Goal: Task Accomplishment & Management: Manage account settings

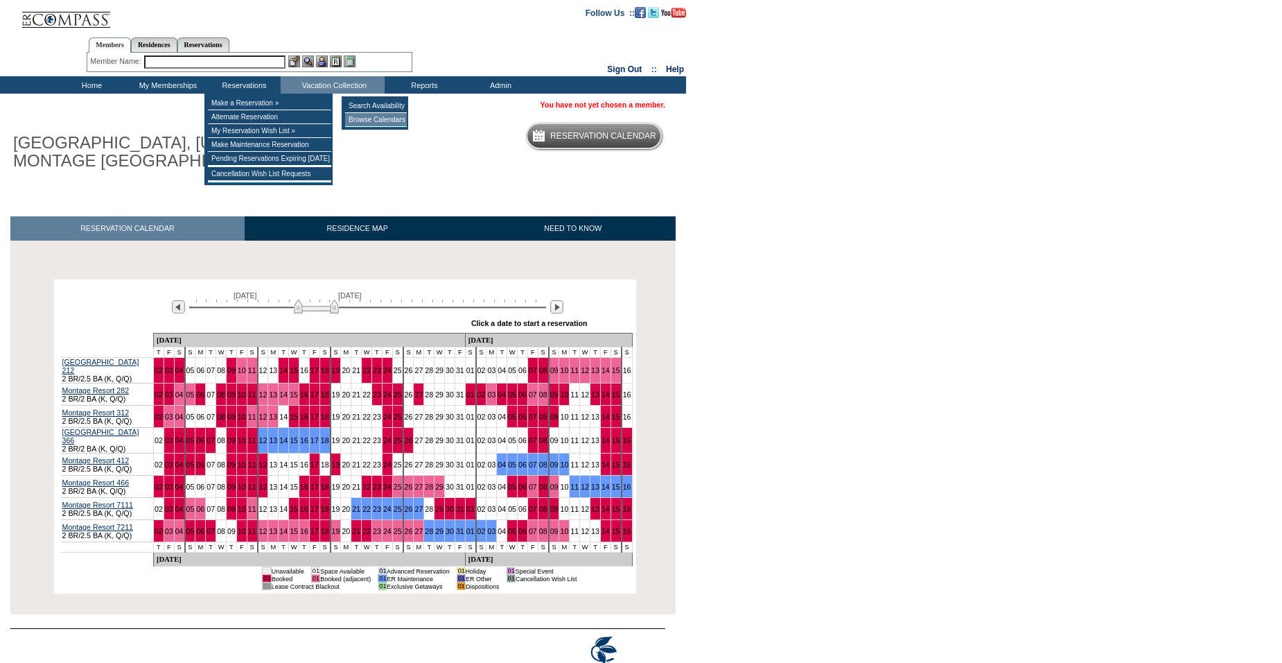
click at [375, 119] on td "Browse Calendars" at bounding box center [376, 120] width 62 height 14
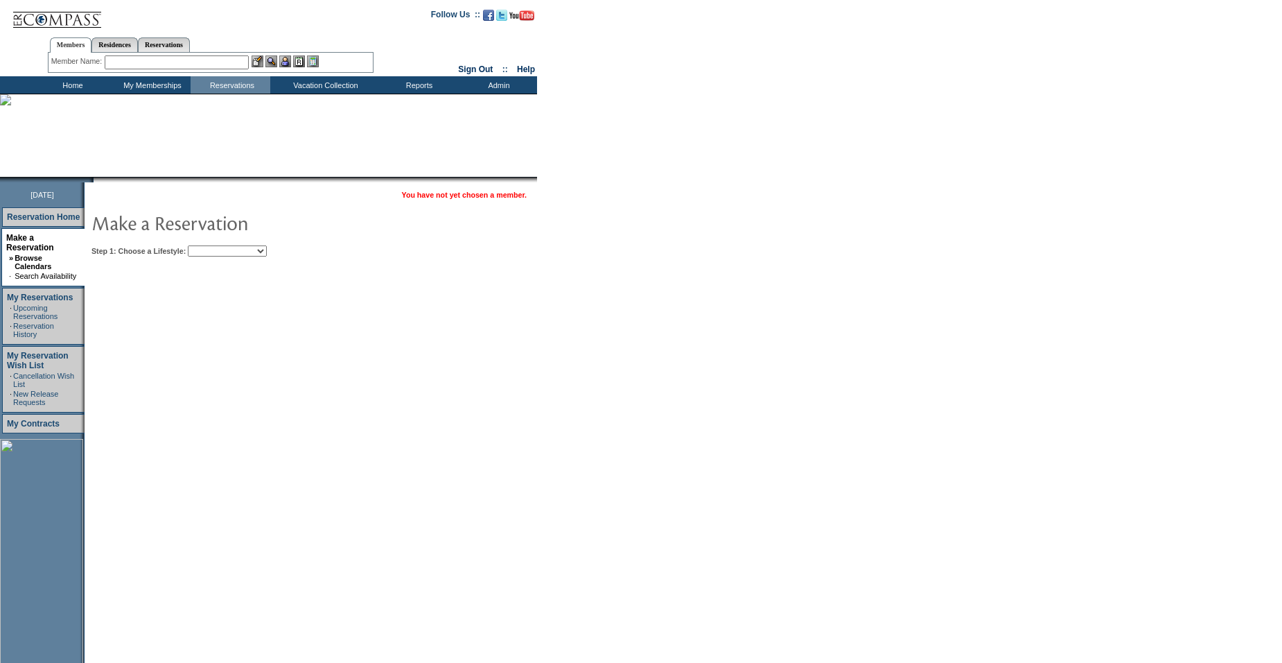
click at [227, 252] on select "Beach Leisure Metropolitan Mountain OIAL for Adventure OIAL for Couples OIAL fo…" at bounding box center [227, 250] width 79 height 11
select select "Mountain"
click at [211, 246] on select "Beach Leisure Metropolitan Mountain OIAL for Adventure OIAL for Couples OIAL fo…" at bounding box center [227, 250] width 79 height 11
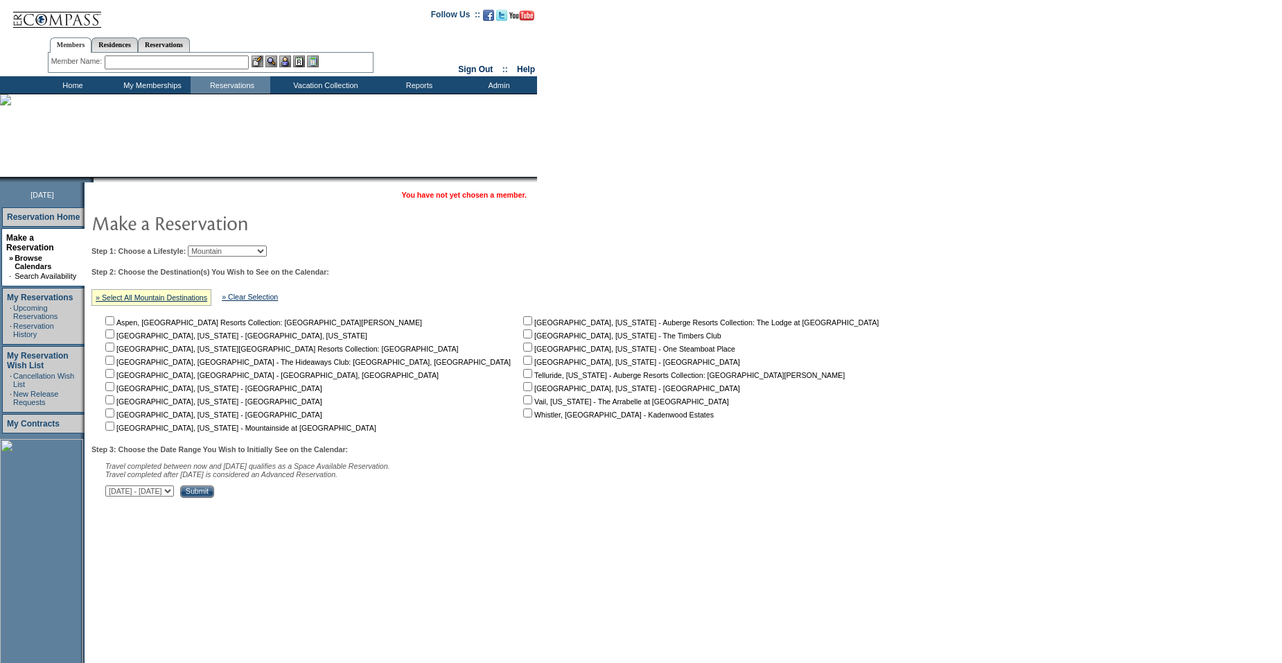
click at [114, 428] on input "checkbox" at bounding box center [109, 425] width 9 height 9
checkbox input "true"
click at [214, 498] on input "Submit" at bounding box center [197, 491] width 34 height 12
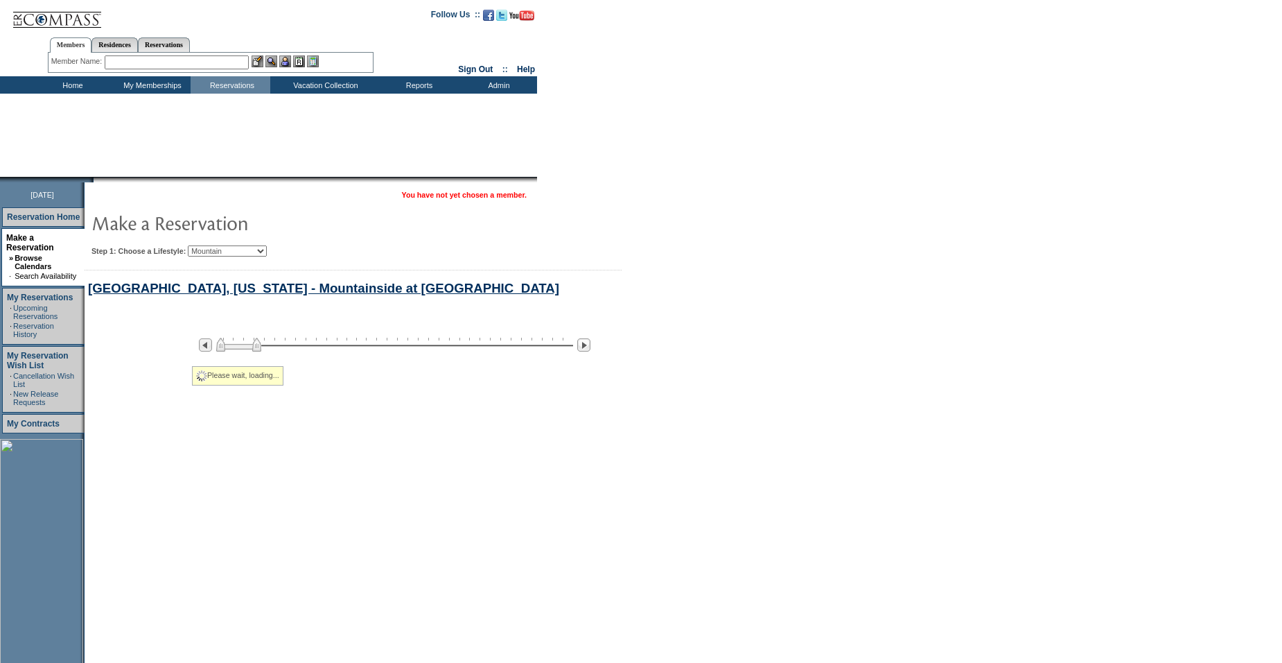
select select "Mountain"
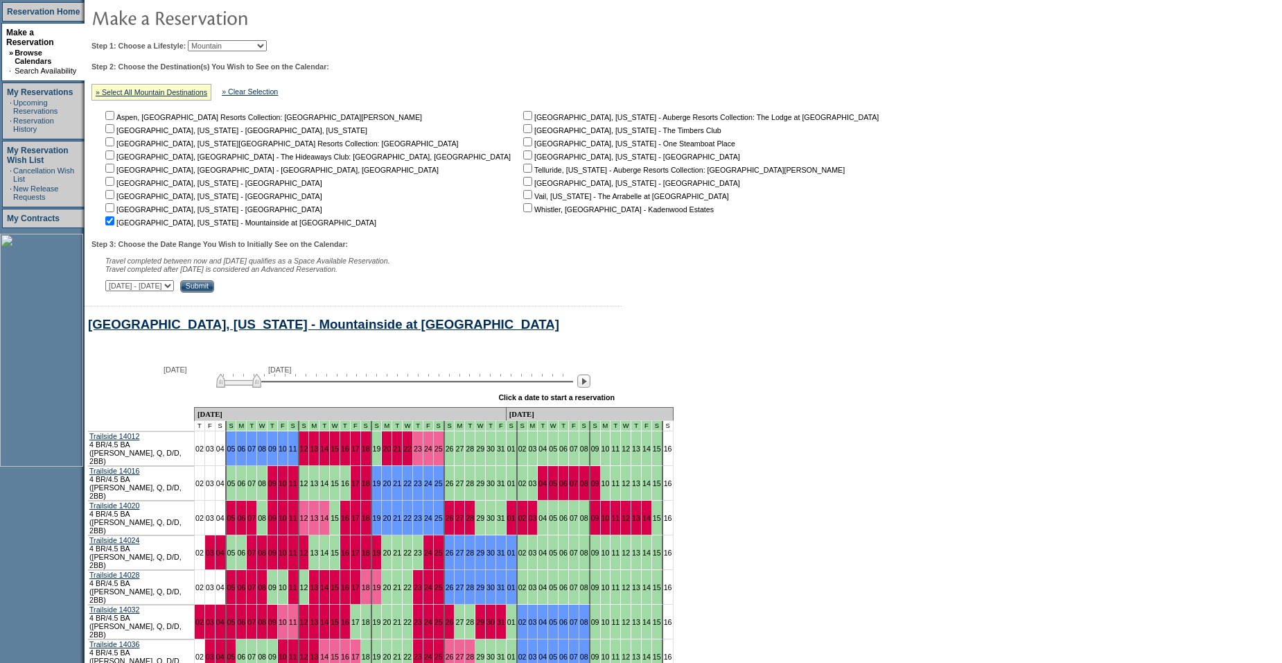
scroll to position [310, 0]
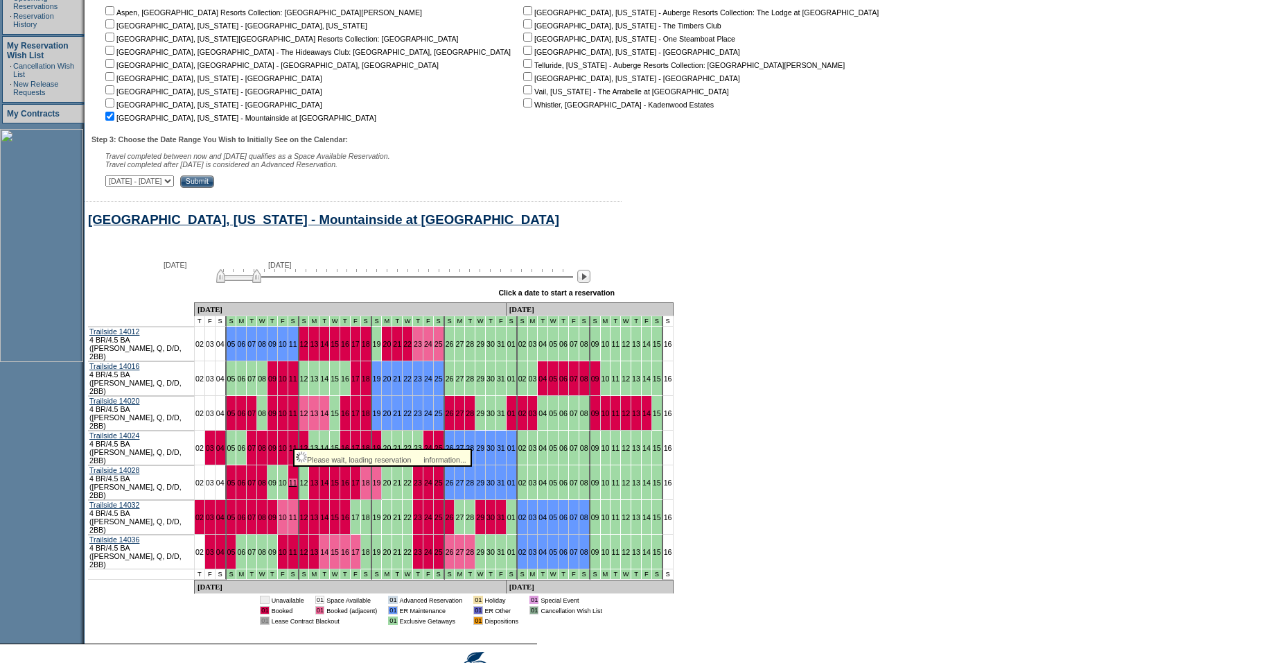
click at [289, 478] on link "11" at bounding box center [293, 482] width 8 height 8
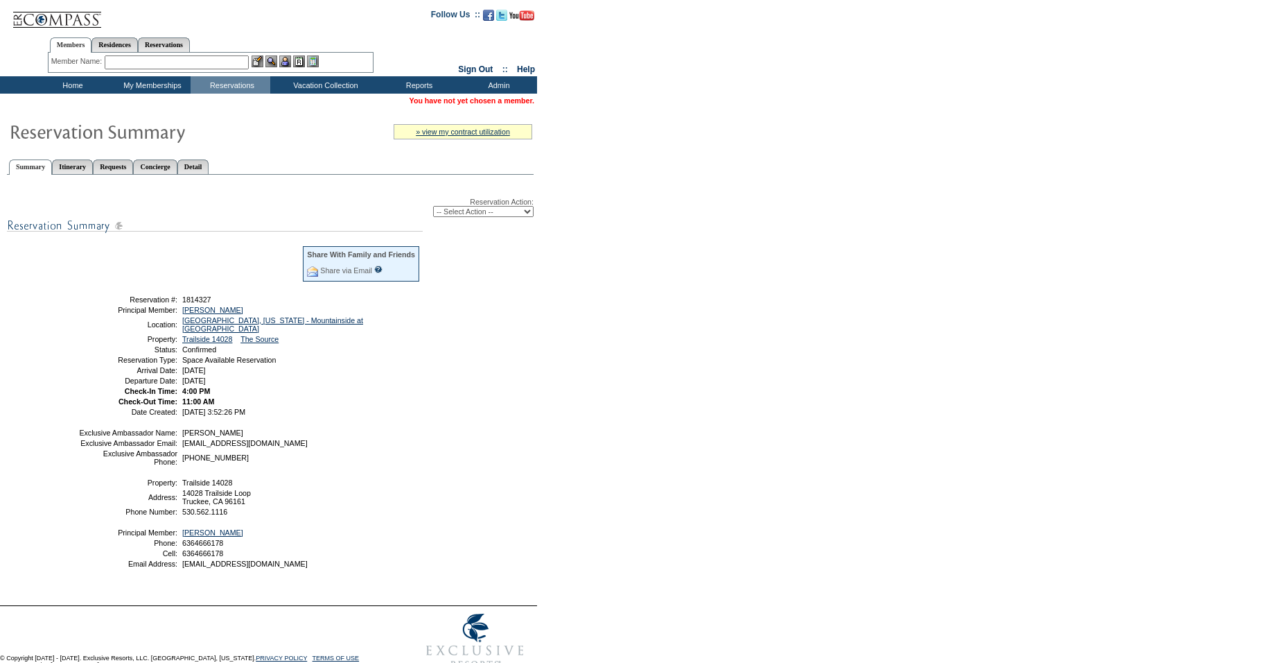
drag, startPoint x: 475, startPoint y: 213, endPoint x: 475, endPoint y: 220, distance: 7.0
click at [475, 213] on select "-- Select Action -- Modify Reservation Dates Modify Reservation Cost Modify Occ…" at bounding box center [483, 211] width 100 height 11
select select "CancelRes"
click at [433, 208] on select "-- Select Action -- Modify Reservation Dates Modify Reservation Cost Modify Occ…" at bounding box center [483, 211] width 100 height 11
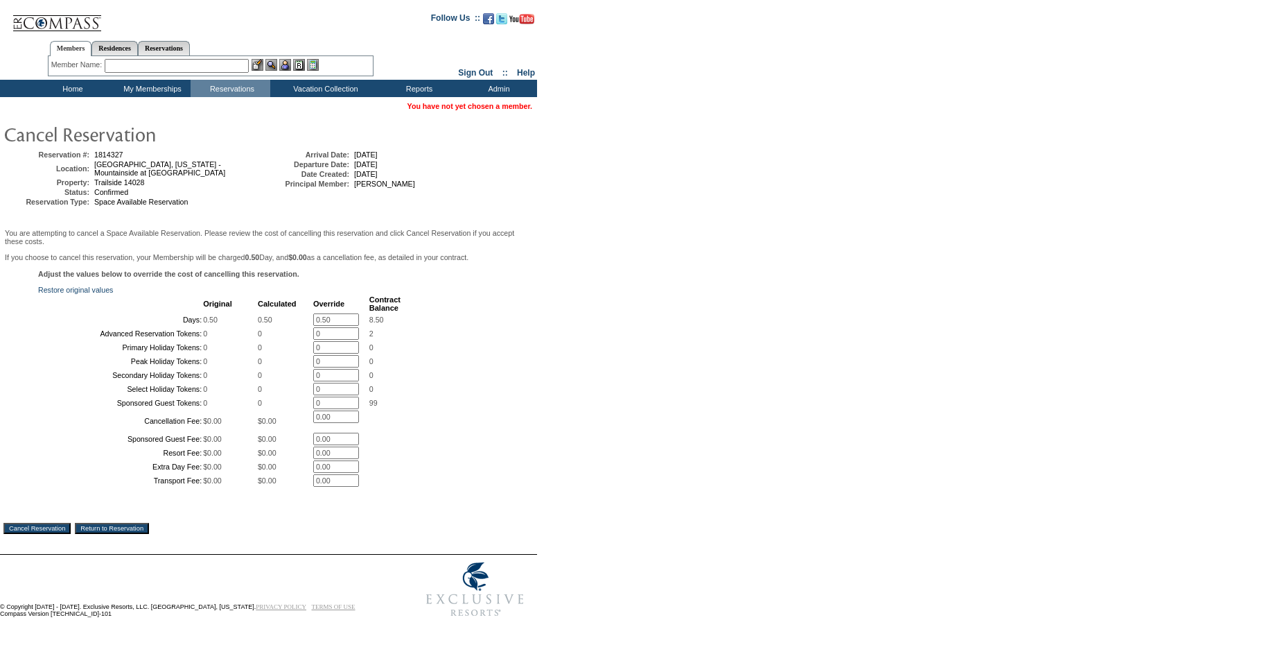
click at [345, 326] on input "0.50" at bounding box center [336, 319] width 46 height 12
click at [448, 412] on div "Adjust the values below to override the cost of cancelling this reservation. Re…" at bounding box center [268, 386] width 530 height 232
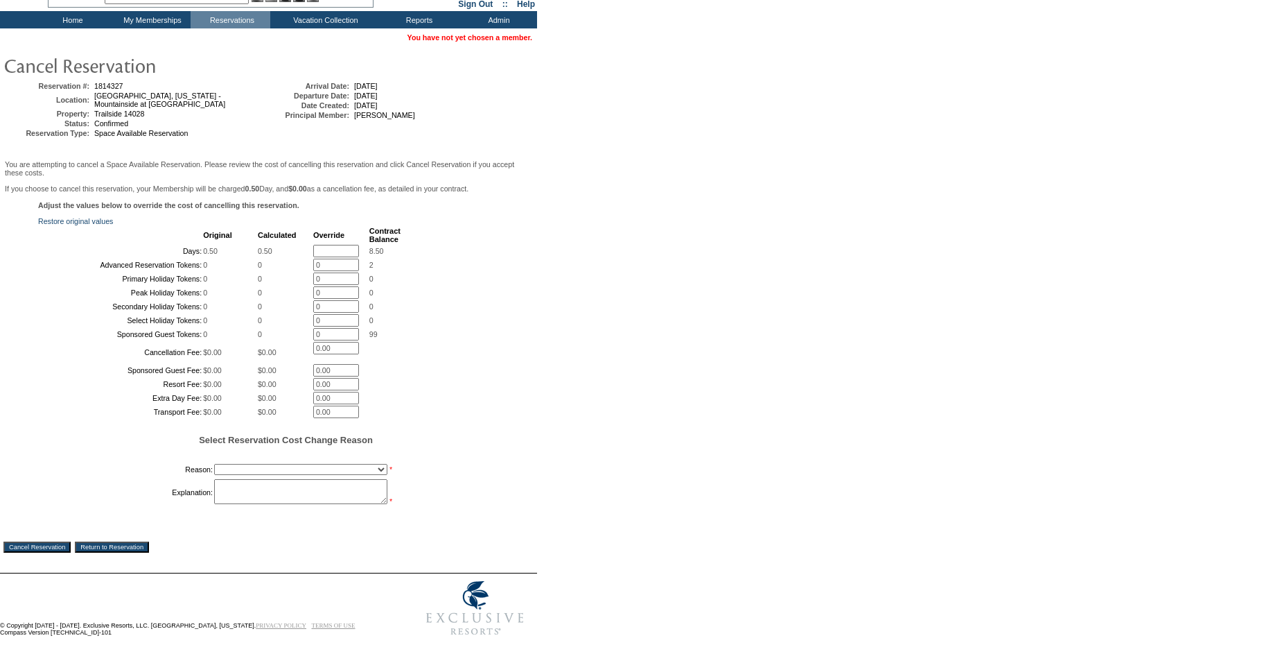
scroll to position [75, 0]
click at [328, 257] on input "text" at bounding box center [336, 251] width 46 height 12
type input "o"
type input "0"
click at [436, 414] on div "Adjust the values below to override the cost of cancelling this reservation. Re…" at bounding box center [268, 361] width 530 height 320
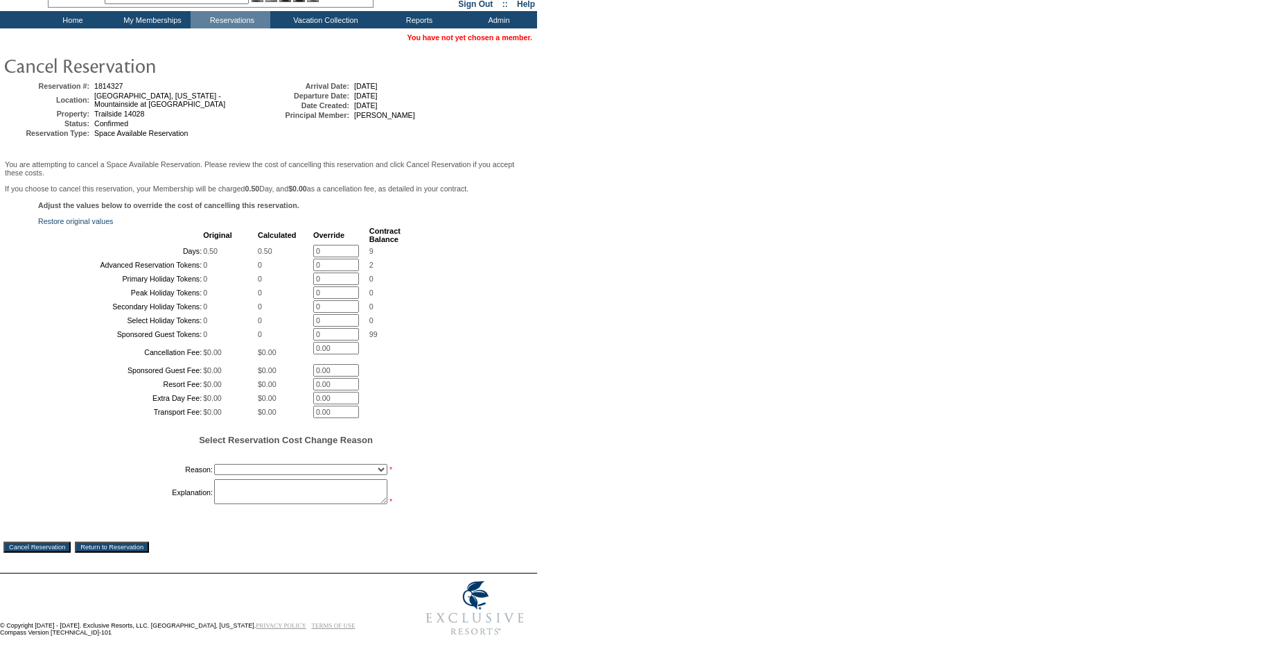
click at [230, 475] on select "Creating Continuous Stay Days Booked After Cancellation Experiential / Hotel / …" at bounding box center [300, 469] width 173 height 11
select select "1030"
click at [214, 475] on select "Creating Continuous Stay Days Booked After Cancellation Experiential / Hotel / …" at bounding box center [300, 469] width 173 height 11
click at [274, 504] on textarea at bounding box center [300, 491] width 173 height 25
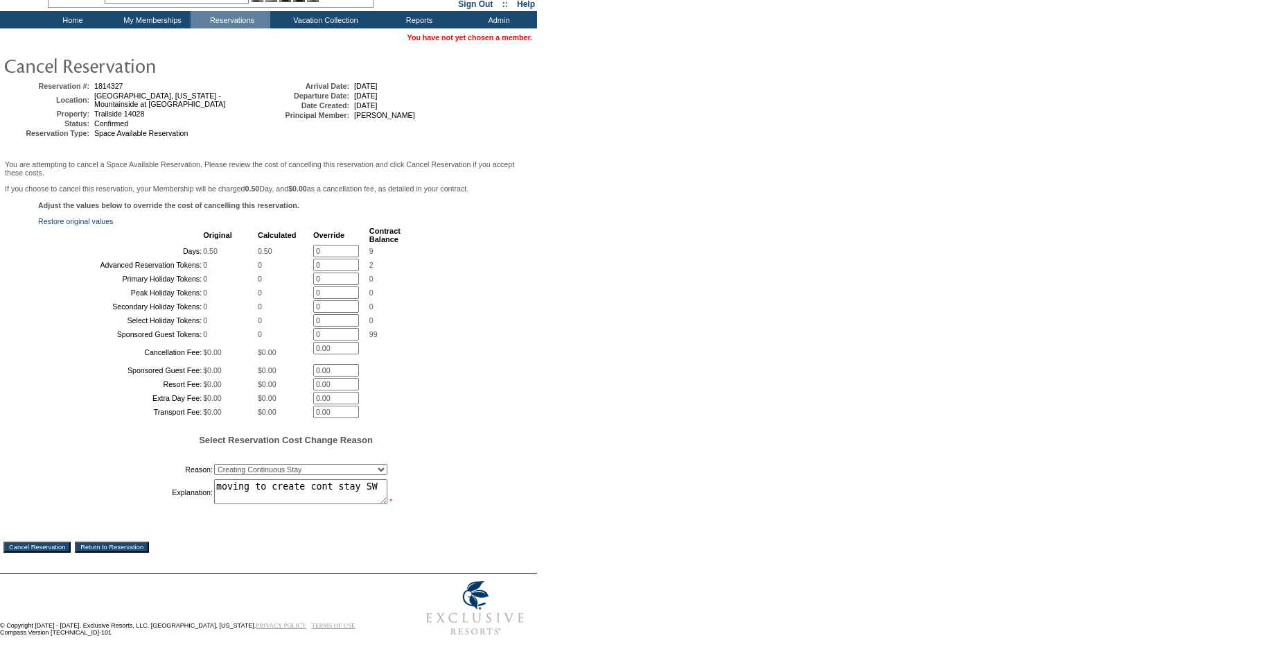
type textarea "moving to create cont stay SW"
click at [67, 545] on input "Cancel Reservation" at bounding box center [36, 546] width 67 height 11
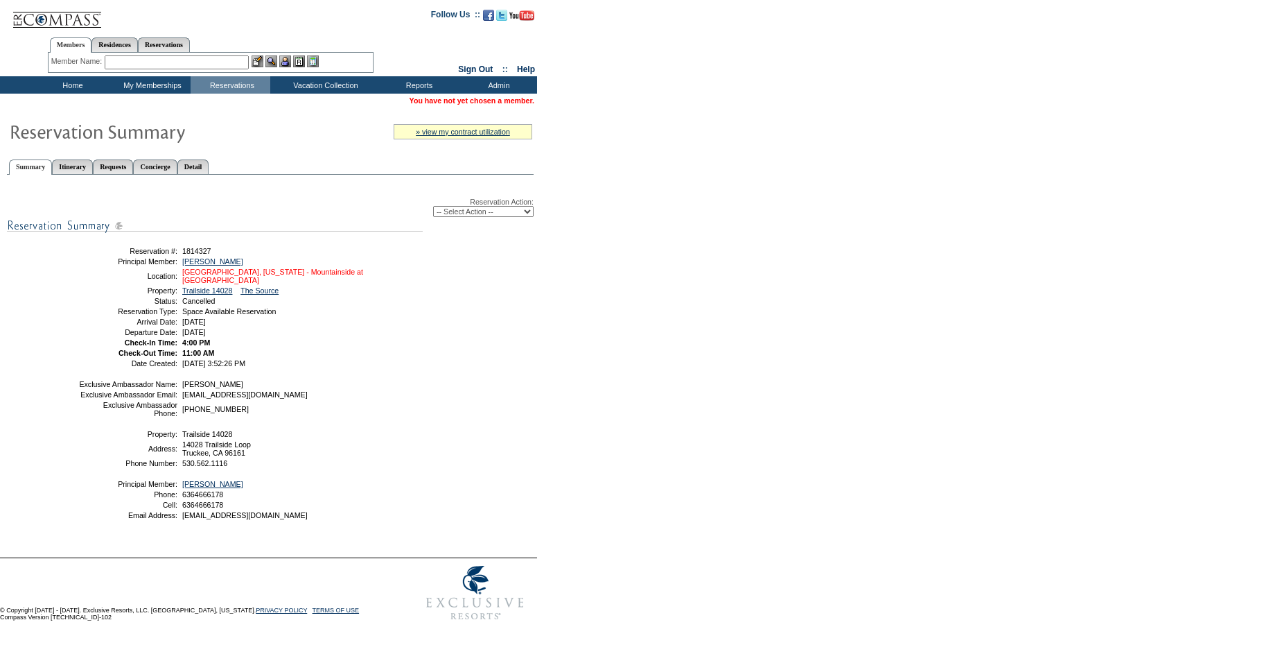
click at [225, 277] on link "[GEOGRAPHIC_DATA], [US_STATE] - Mountainside at [GEOGRAPHIC_DATA]" at bounding box center [272, 276] width 181 height 17
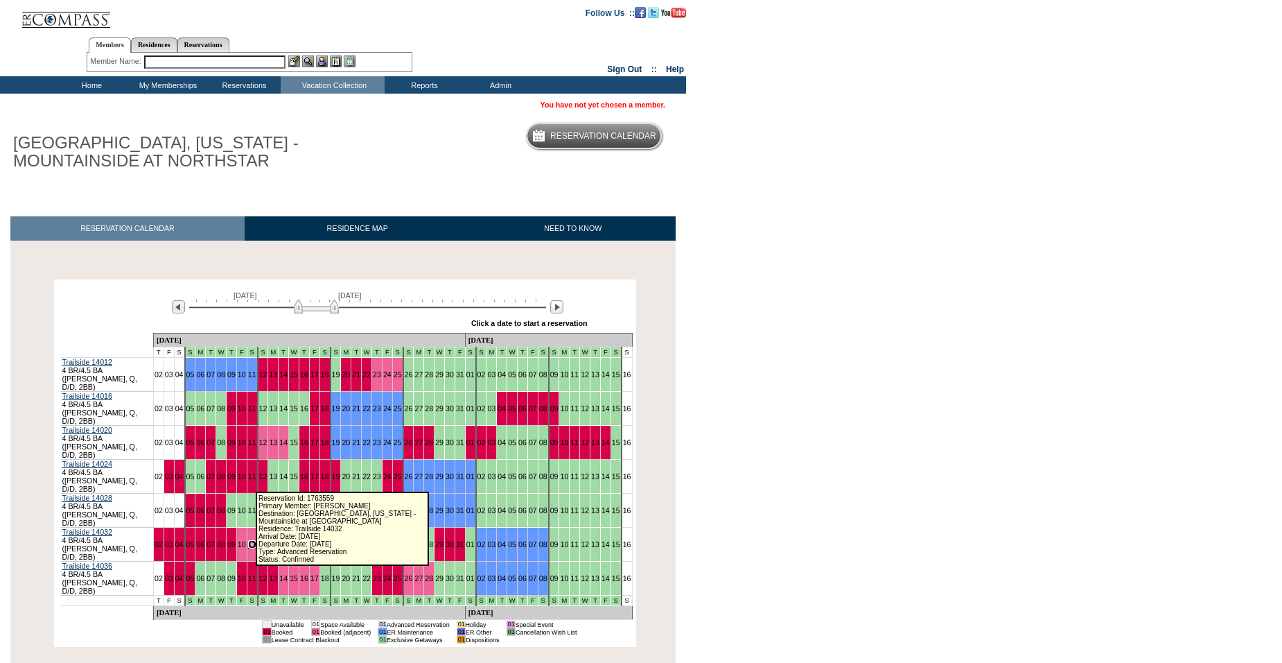
click at [251, 540] on link "11" at bounding box center [252, 544] width 8 height 8
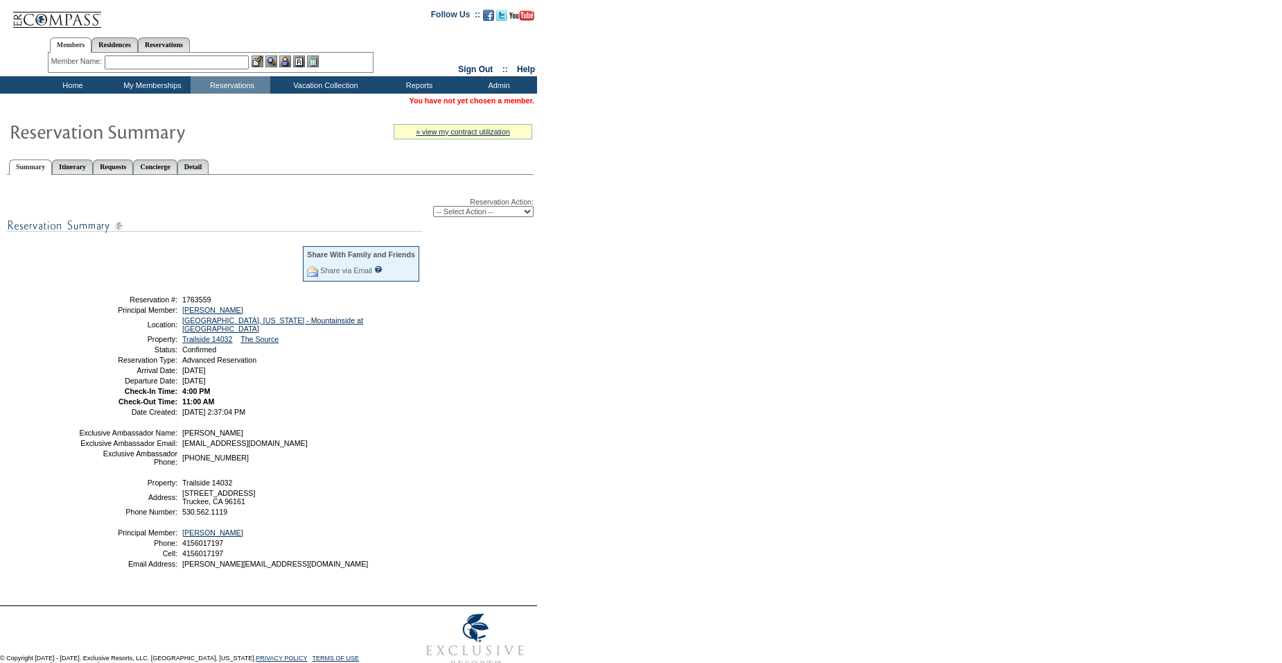
click at [478, 213] on select "-- Select Action -- Modify Reservation Dates Modify Reservation Cost Modify Occ…" at bounding box center [483, 211] width 100 height 11
select select "ChangeClubProp"
click at [433, 208] on select "-- Select Action -- Modify Reservation Dates Modify Reservation Cost Modify Occ…" at bounding box center [483, 211] width 100 height 11
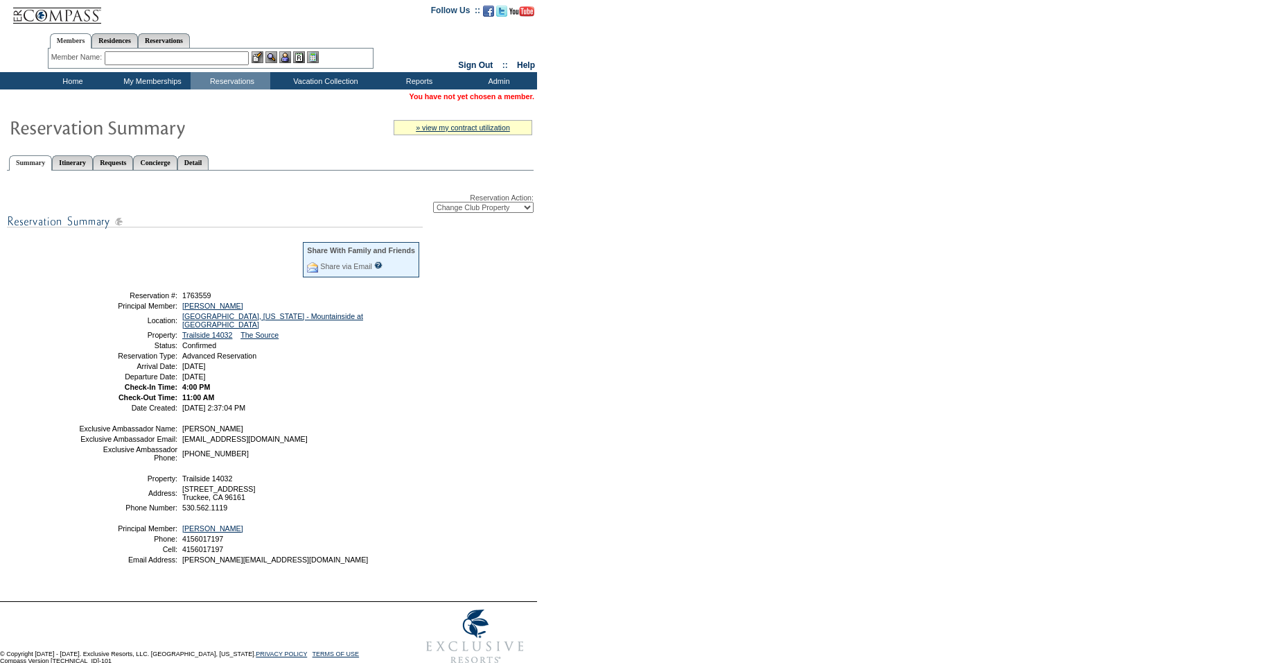
scroll to position [5, 0]
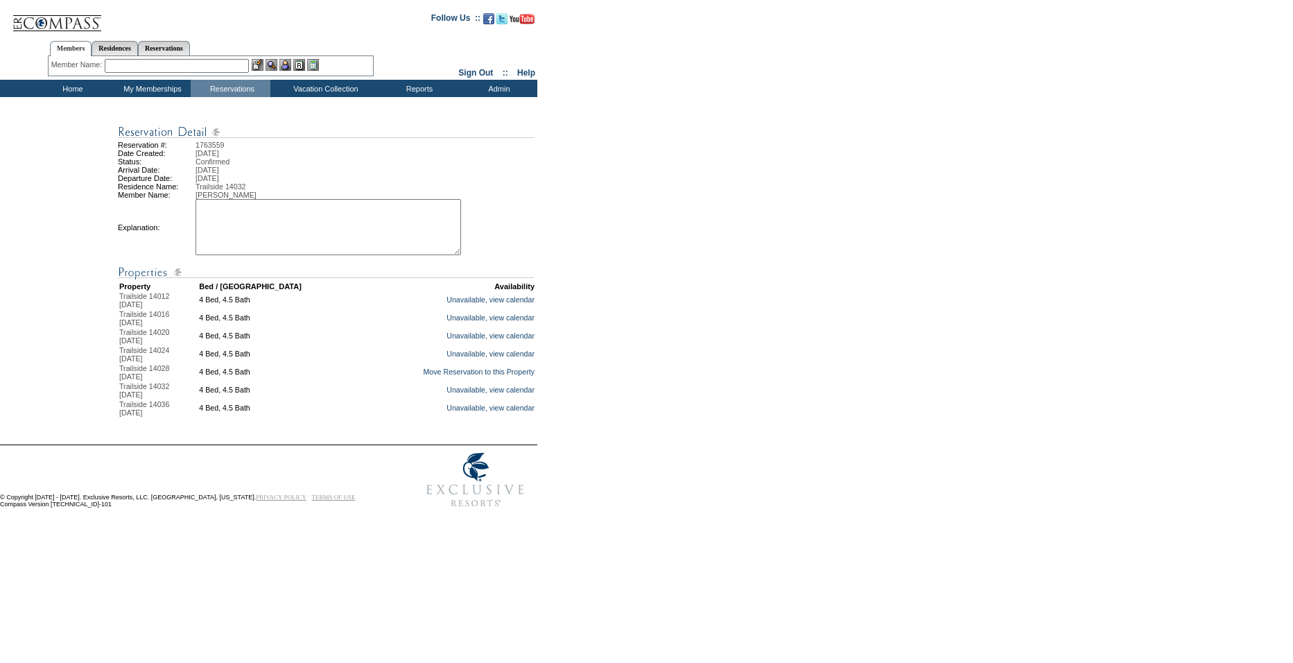
click at [304, 226] on textarea at bounding box center [327, 227] width 265 height 56
type textarea "moving to help with cont stay SW"
click at [428, 376] on link "Move Reservation to this Property" at bounding box center [479, 371] width 112 height 8
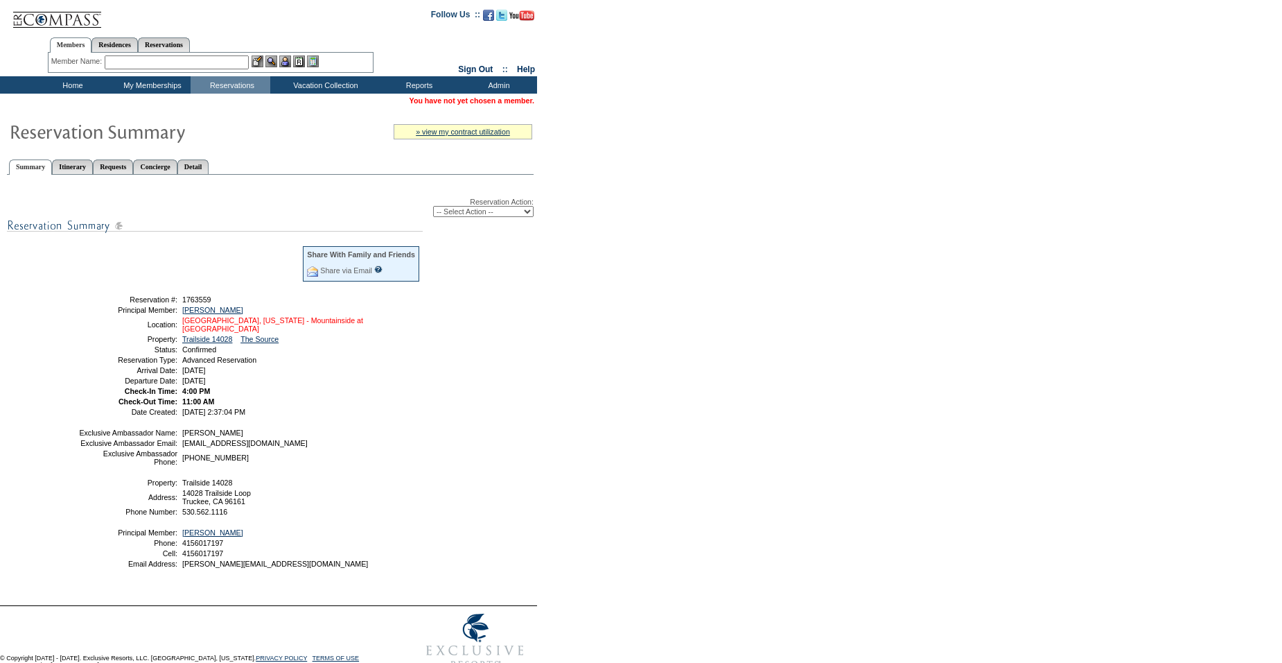
click at [250, 323] on link "[GEOGRAPHIC_DATA], [US_STATE] - Mountainside at [GEOGRAPHIC_DATA]" at bounding box center [272, 324] width 181 height 17
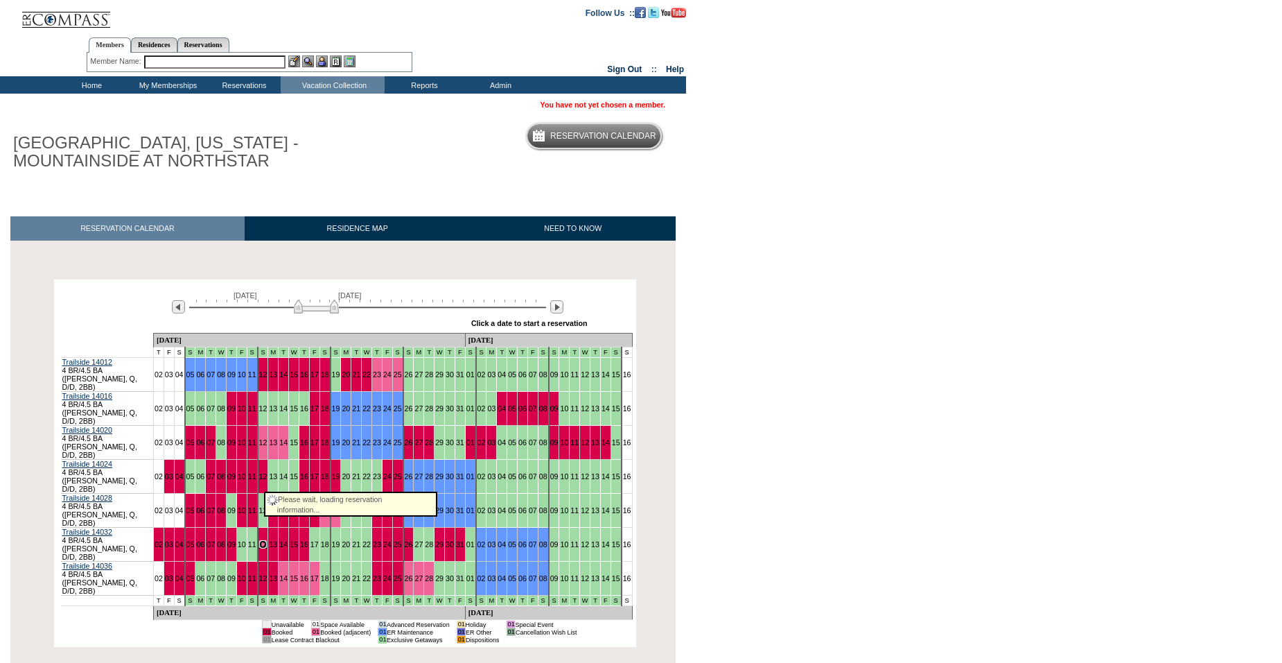
click at [260, 540] on link "12" at bounding box center [263, 544] width 8 height 8
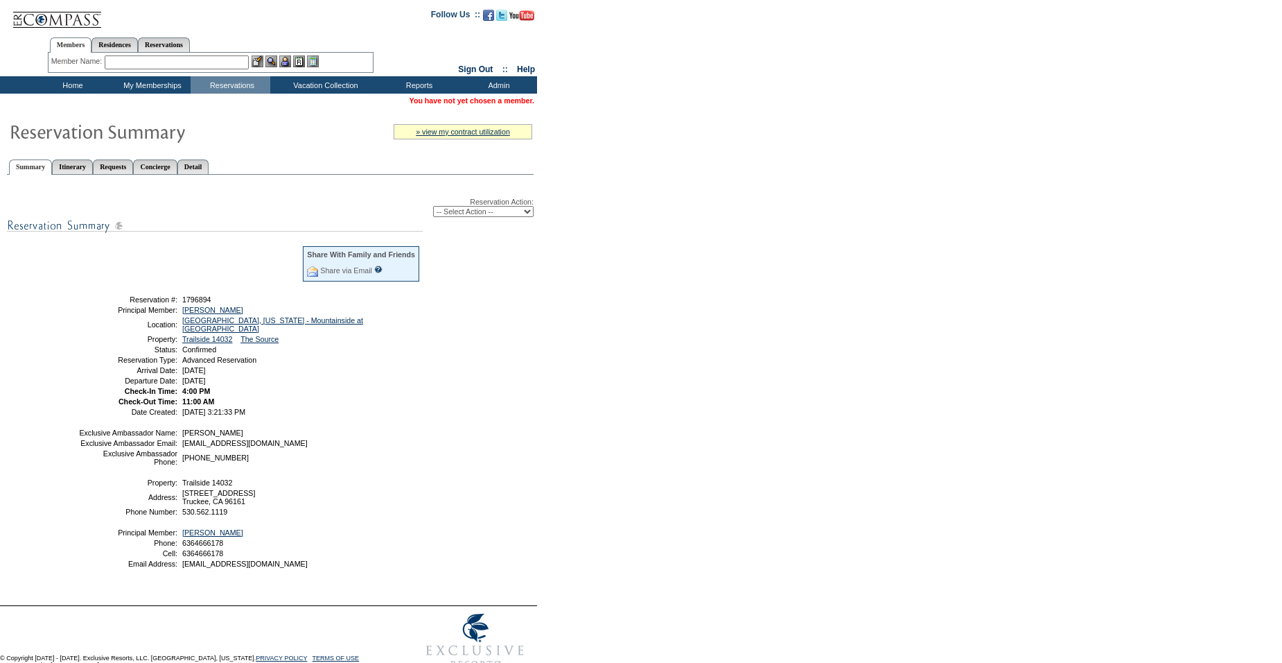
drag, startPoint x: 459, startPoint y: 212, endPoint x: 459, endPoint y: 221, distance: 9.0
click at [459, 212] on select "-- Select Action -- Modify Reservation Dates Modify Reservation Cost Modify Occ…" at bounding box center [483, 211] width 100 height 11
select select "ChangeDates"
click at [433, 208] on select "-- Select Action -- Modify Reservation Dates Modify Reservation Cost Modify Occ…" at bounding box center [483, 211] width 100 height 11
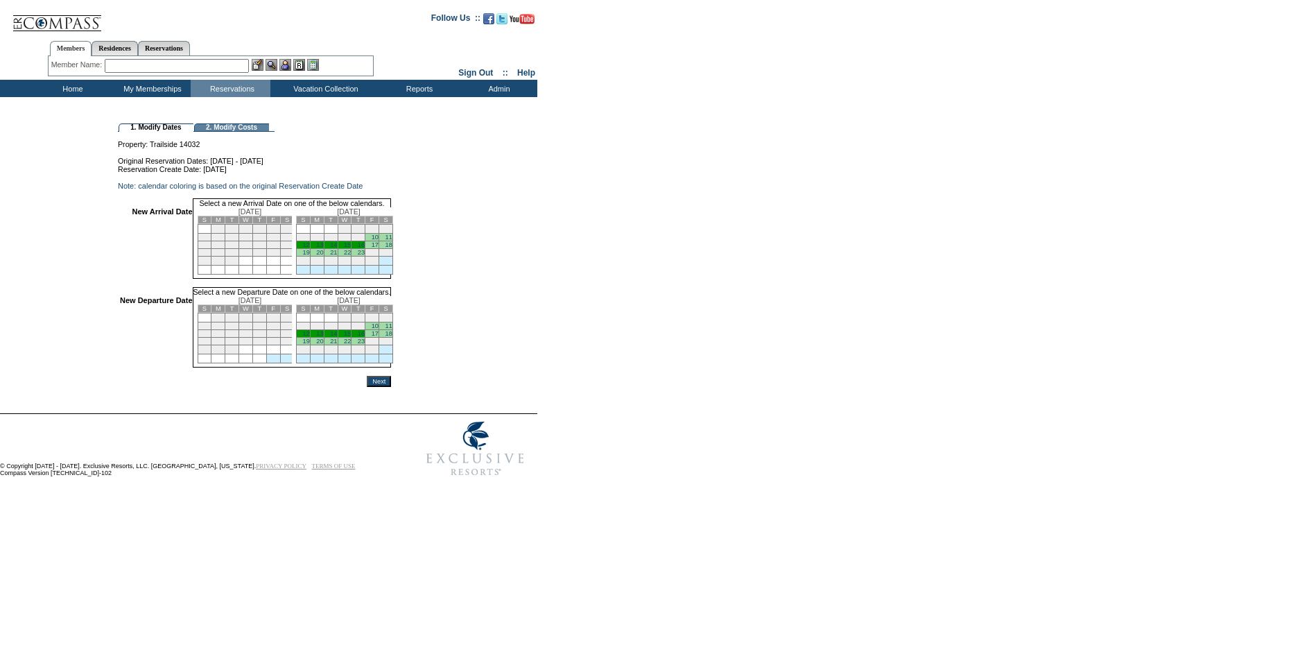
click at [392, 240] on link "11" at bounding box center [388, 237] width 7 height 7
click at [378, 338] on link "17" at bounding box center [374, 334] width 7 height 7
click at [391, 390] on input "Next" at bounding box center [379, 383] width 24 height 11
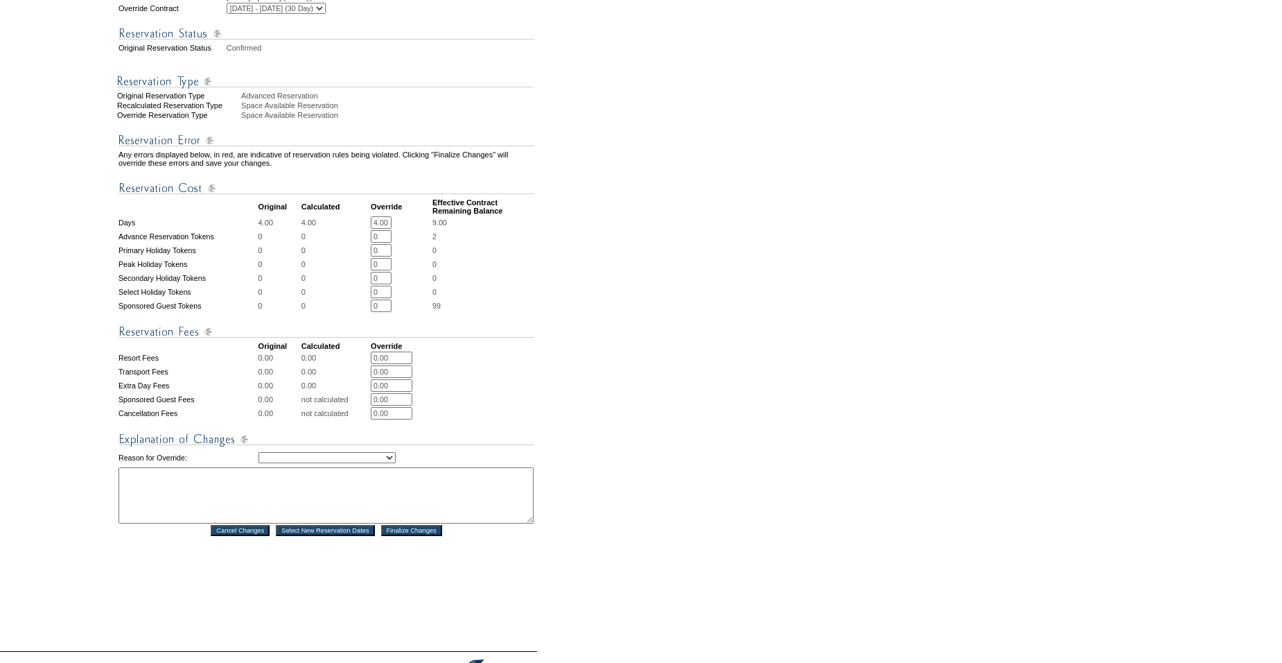
scroll to position [360, 0]
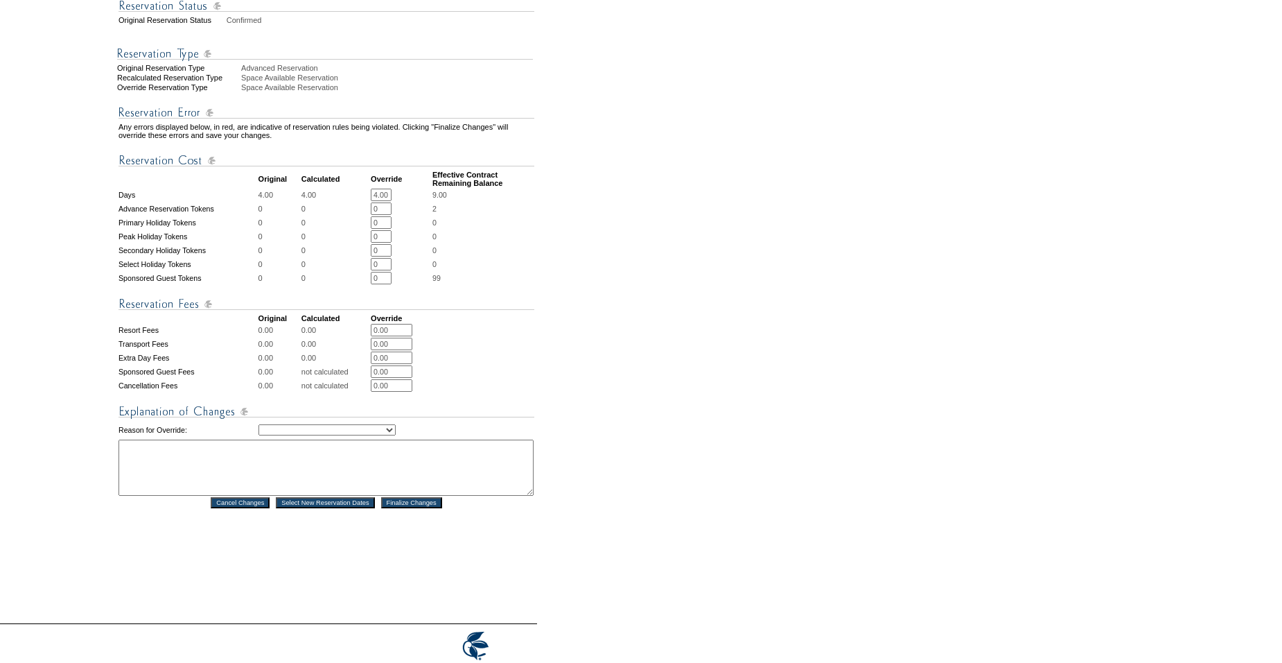
click at [346, 435] on select "Creating Continuous Stay Days Rebooked After Cancellation Editing Occupant Expe…" at bounding box center [327, 429] width 137 height 11
select select "1044"
click at [259, 435] on select "Creating Continuous Stay Days Rebooked After Cancellation Editing Occupant Expe…" at bounding box center [327, 429] width 137 height 11
click at [340, 494] on textarea at bounding box center [326, 467] width 415 height 56
type textarea "combined two reservations SW"
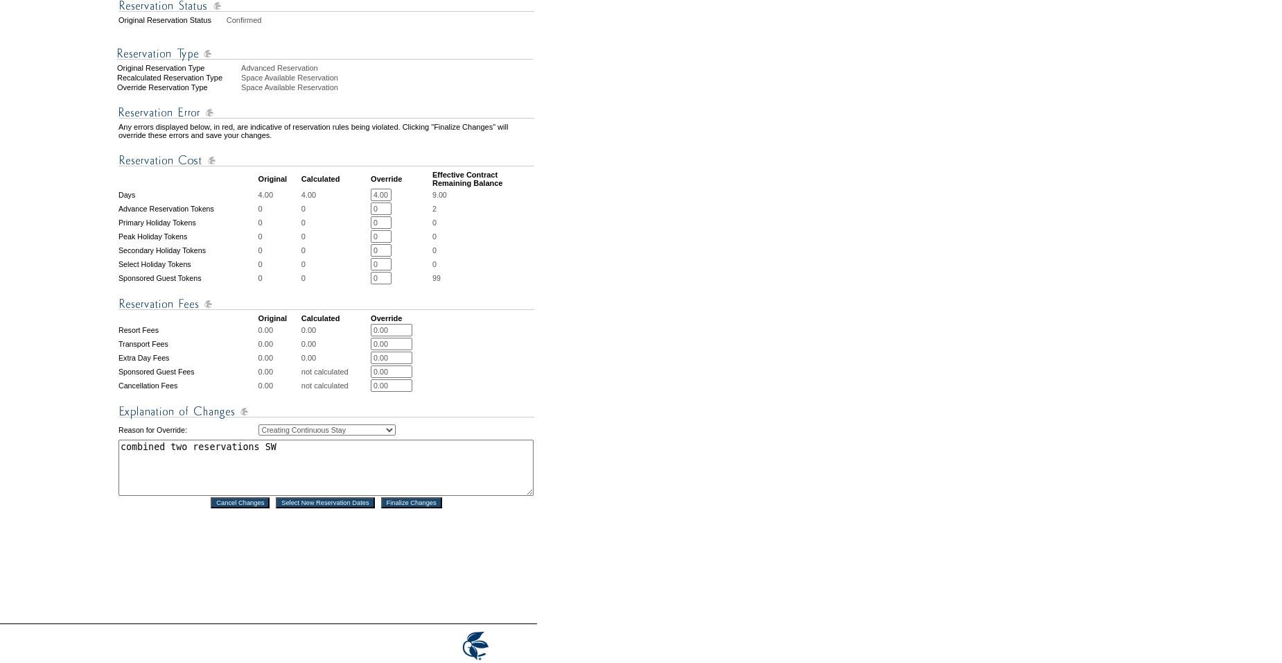
click at [403, 508] on input "Finalize Changes" at bounding box center [411, 502] width 61 height 11
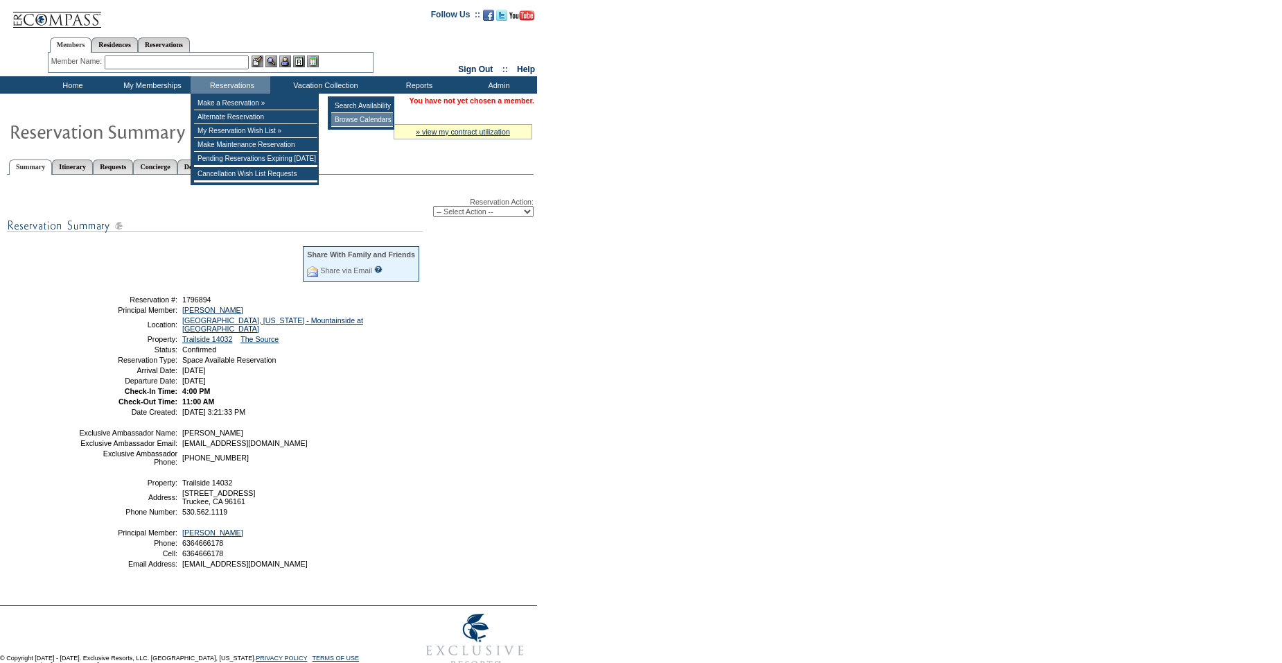
click at [351, 118] on td "Browse Calendars" at bounding box center [362, 120] width 62 height 14
